Goal: Find specific page/section: Find specific page/section

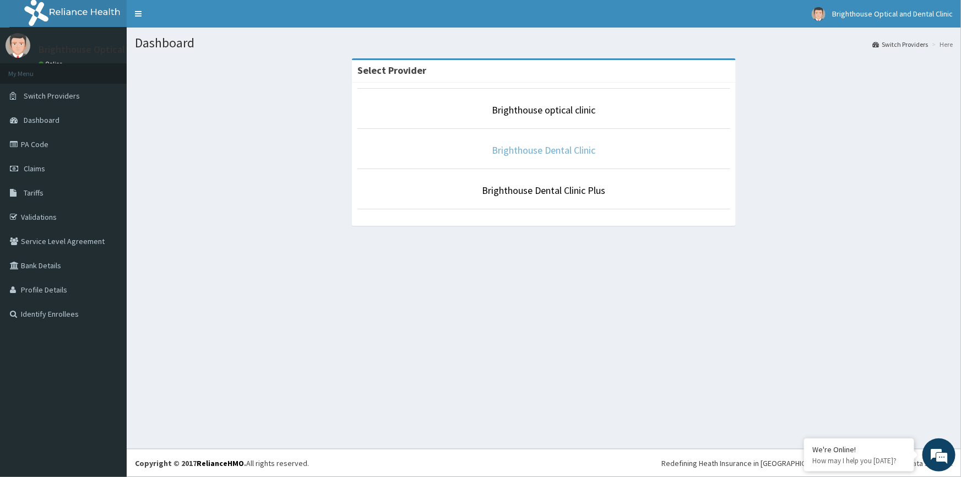
click at [582, 149] on link "Brighthouse Dental Clinic" at bounding box center [544, 150] width 104 height 13
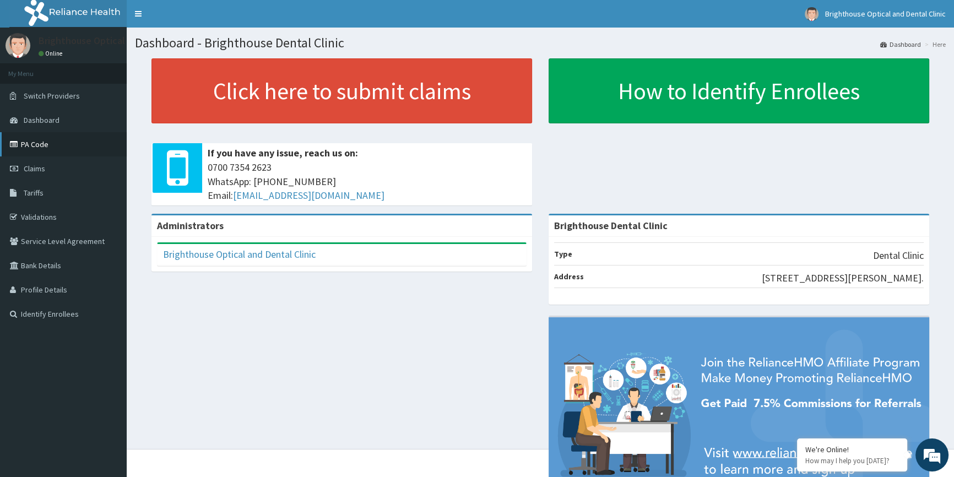
click at [85, 150] on link "PA Code" at bounding box center [63, 144] width 127 height 24
